Goal: Task Accomplishment & Management: Use online tool/utility

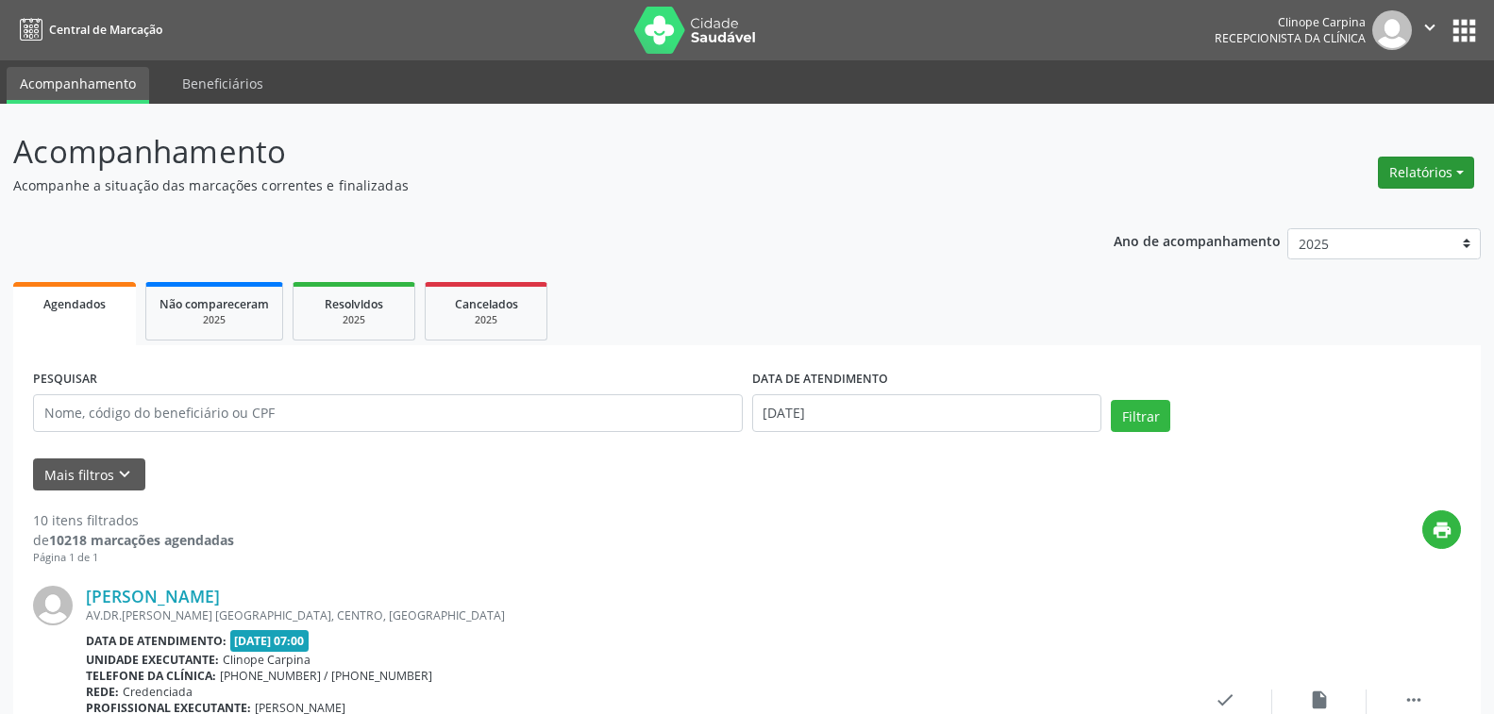
click at [1429, 176] on button "Relatórios" at bounding box center [1426, 173] width 96 height 32
click at [1330, 210] on link "Agendamentos" at bounding box center [1371, 213] width 203 height 26
select select "7"
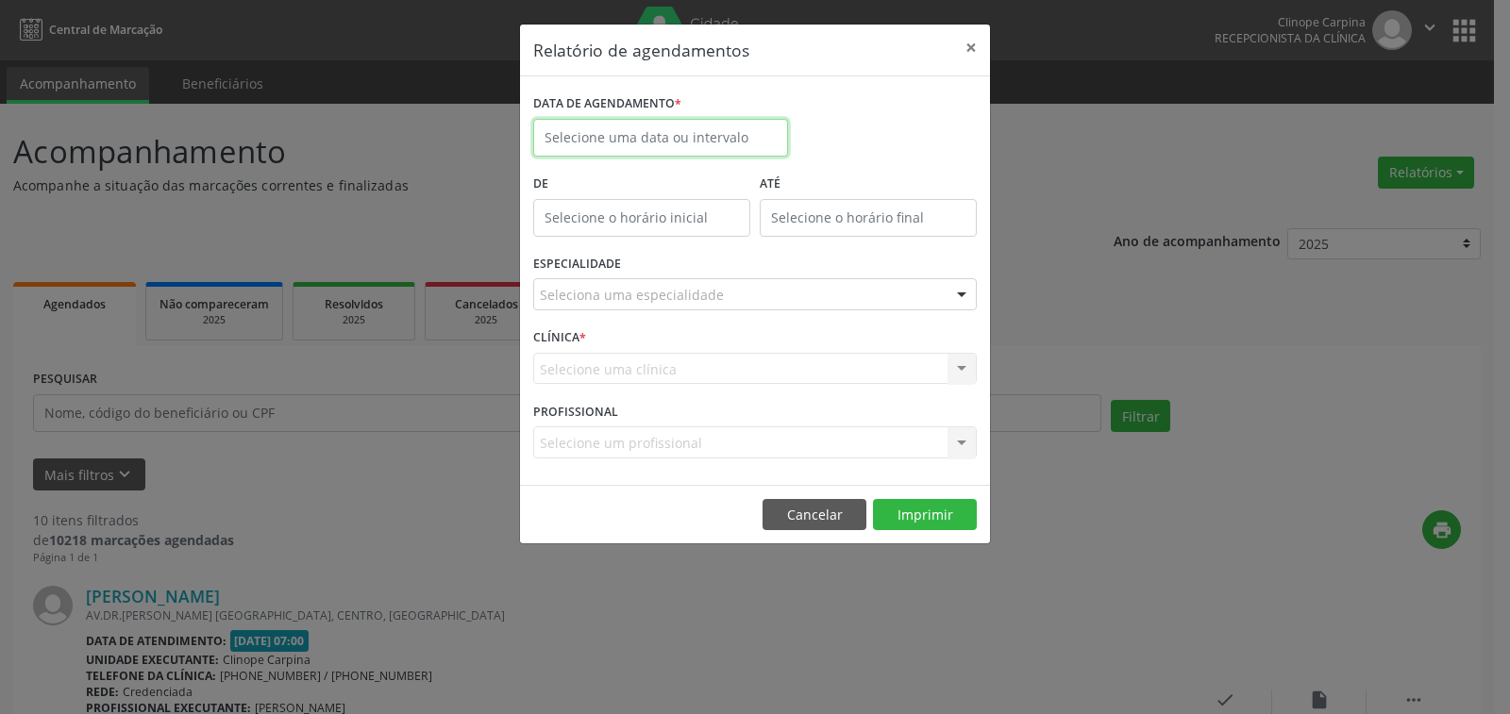
click at [630, 137] on input "text" at bounding box center [660, 138] width 255 height 38
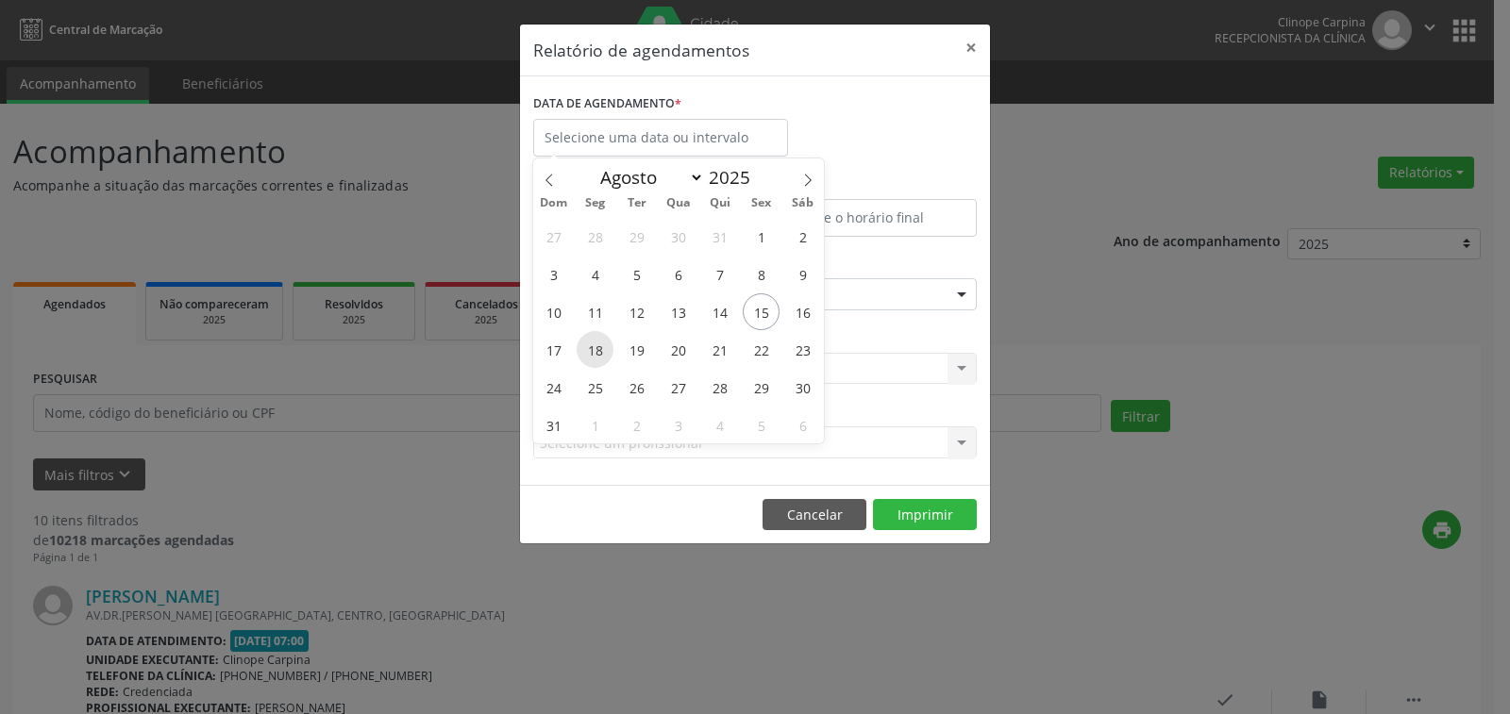
click at [596, 352] on span "18" at bounding box center [595, 349] width 37 height 37
type input "[DATE]"
click at [596, 352] on span "18" at bounding box center [595, 349] width 37 height 37
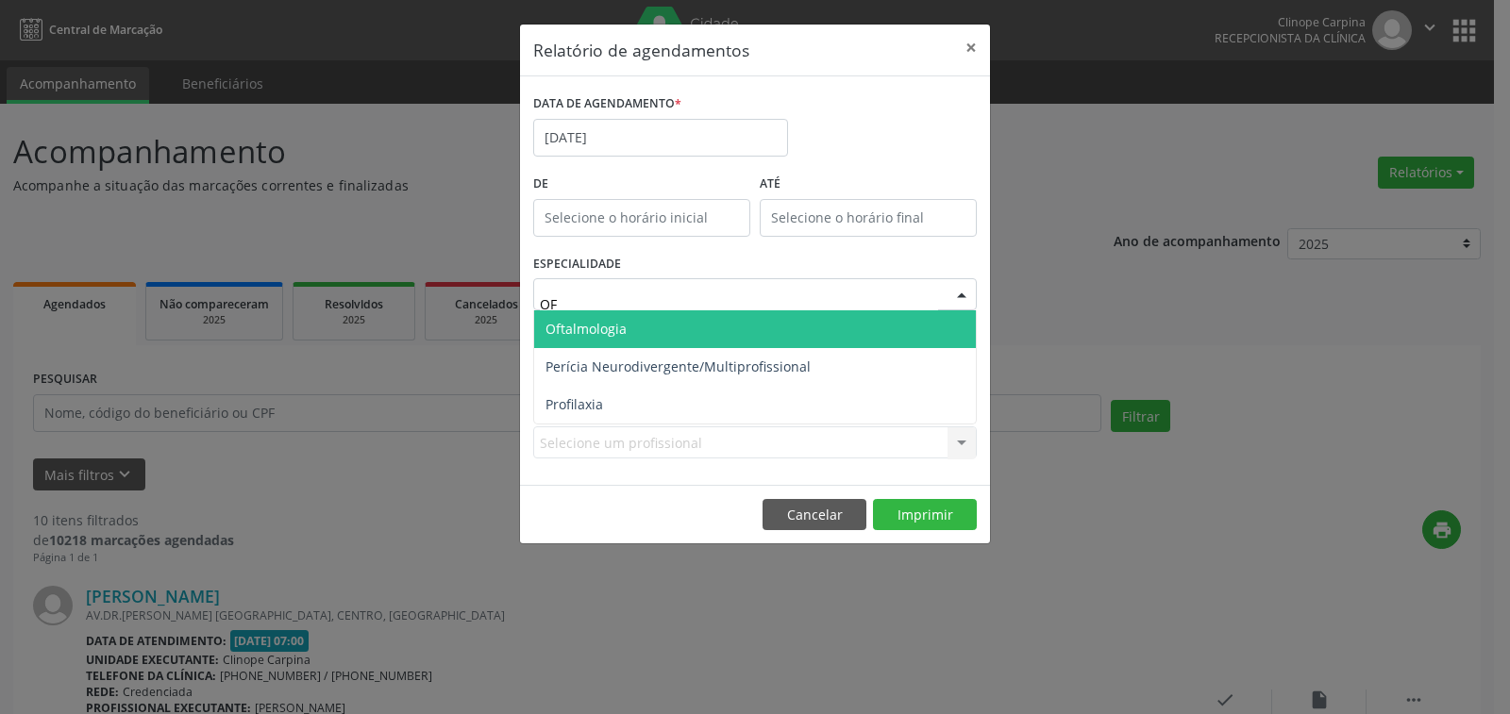
type input "OFT"
click at [653, 328] on span "Oftalmologia" at bounding box center [755, 329] width 442 height 38
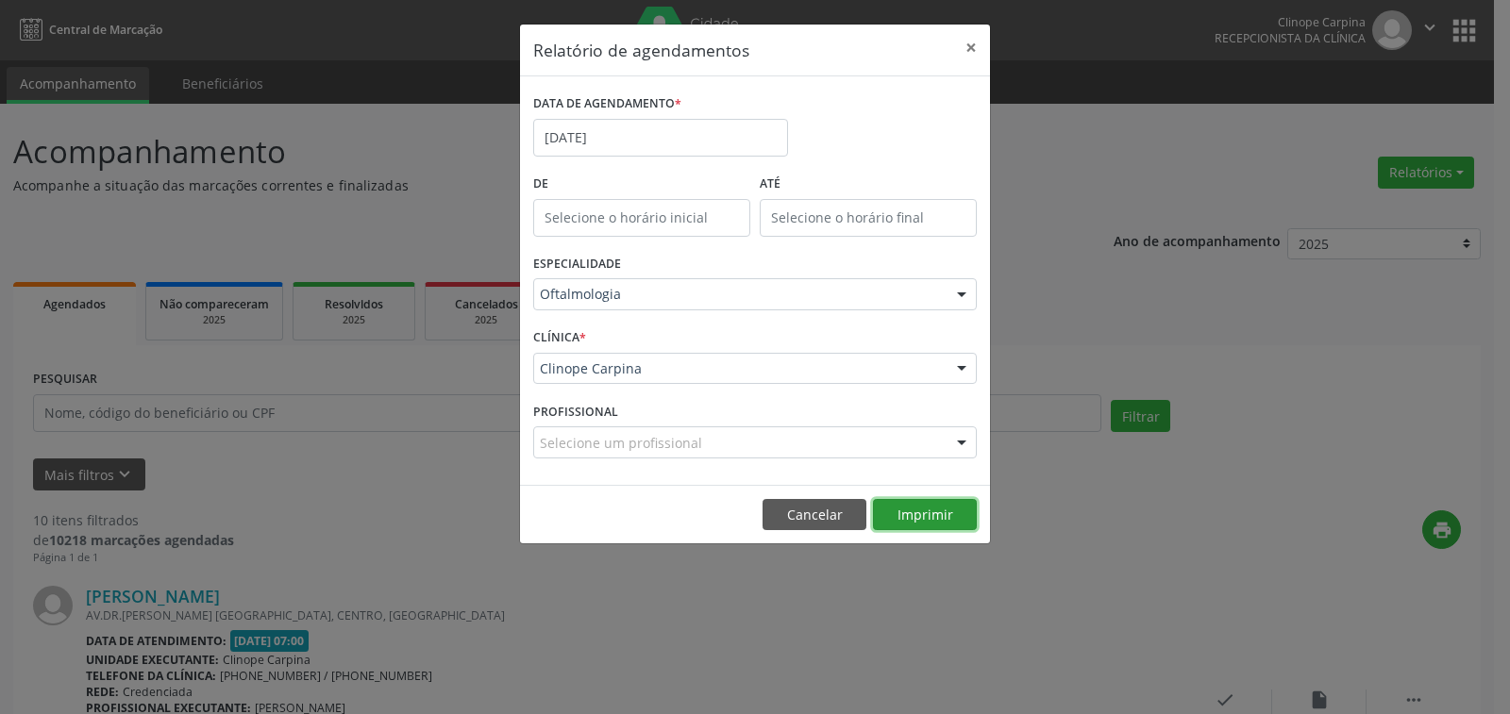
click at [909, 506] on button "Imprimir" at bounding box center [925, 515] width 104 height 32
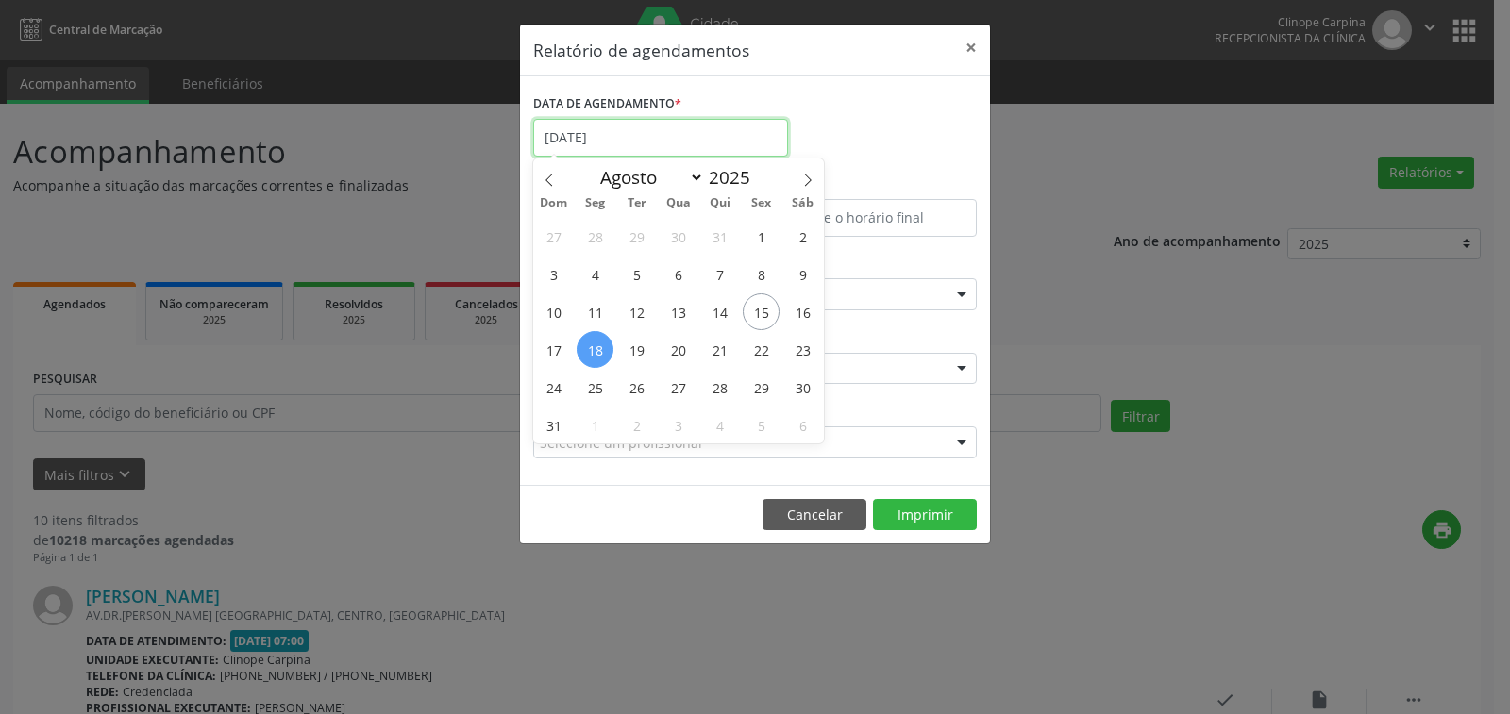
click at [623, 142] on input "[DATE]" at bounding box center [660, 138] width 255 height 38
click at [633, 350] on span "19" at bounding box center [636, 349] width 37 height 37
type input "[DATE]"
click at [633, 350] on span "19" at bounding box center [636, 349] width 37 height 37
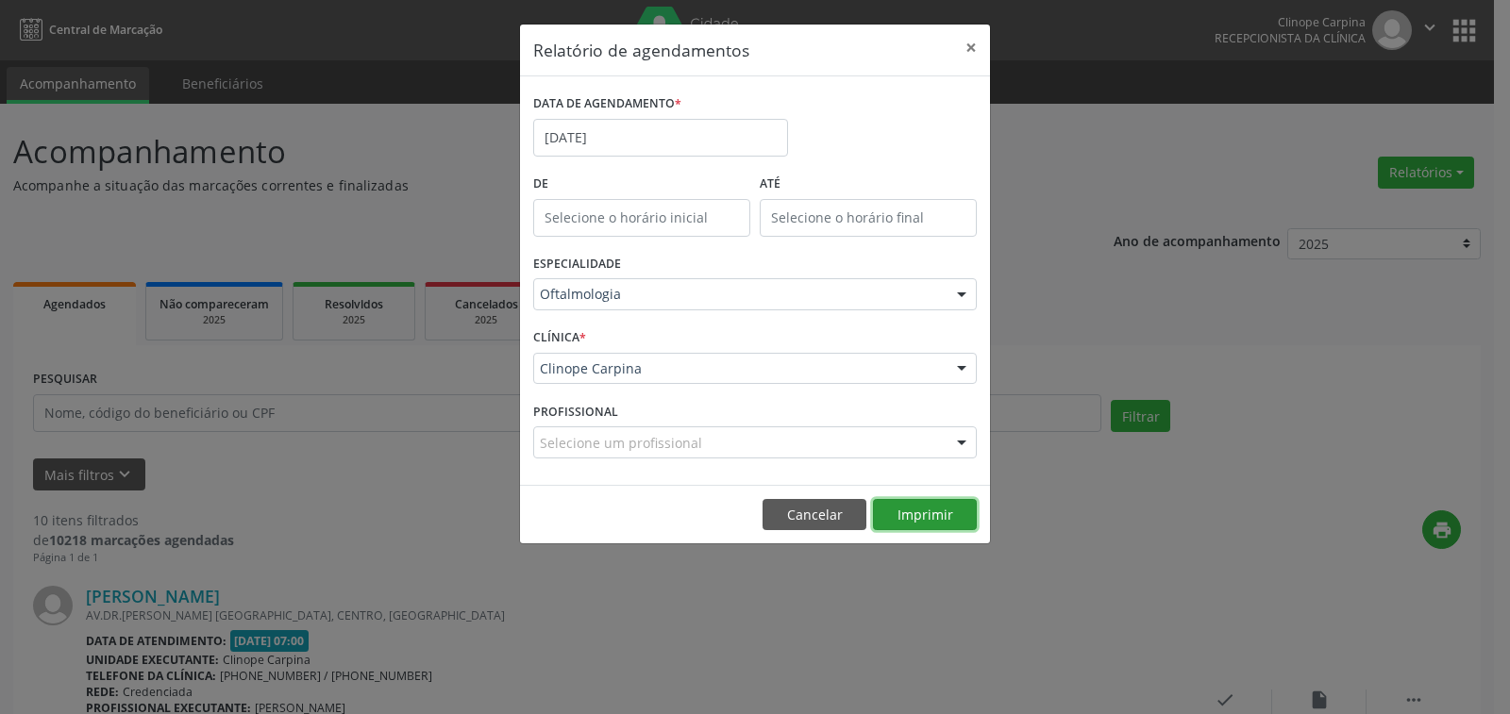
click at [928, 509] on button "Imprimir" at bounding box center [925, 515] width 104 height 32
